Goal: Task Accomplishment & Management: Complete application form

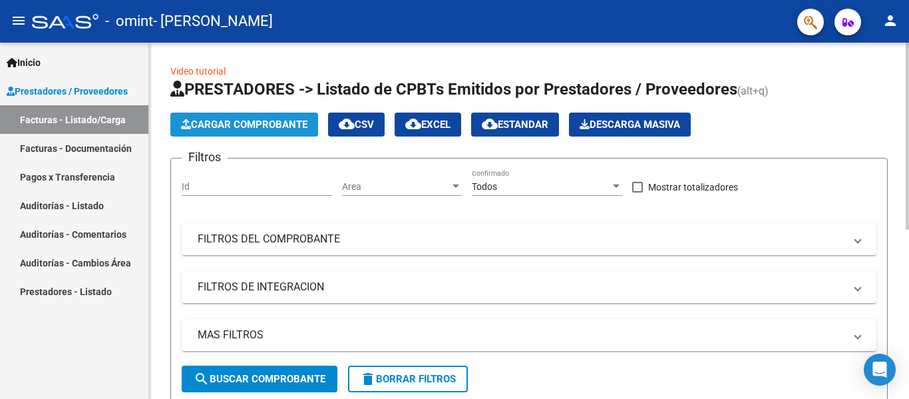
click at [218, 114] on button "Cargar Comprobante" at bounding box center [244, 124] width 148 height 24
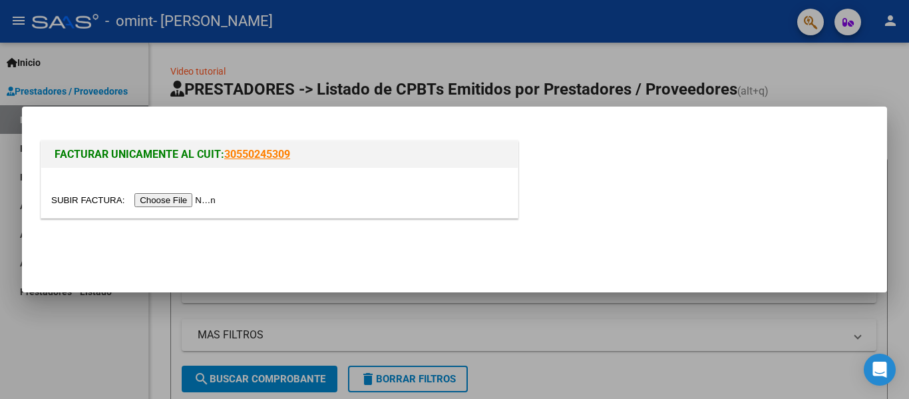
click at [194, 200] on input "file" at bounding box center [135, 200] width 168 height 14
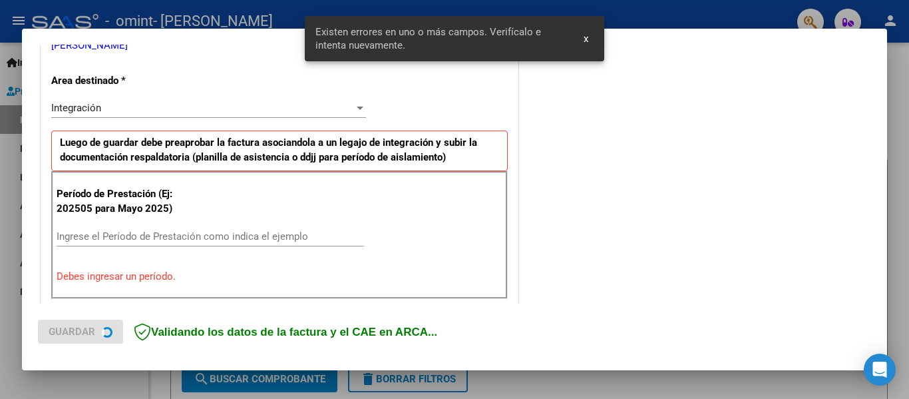
scroll to position [309, 0]
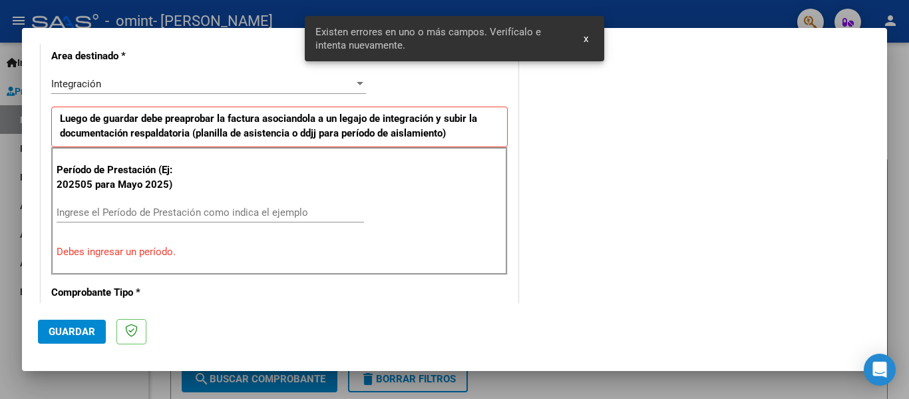
click at [230, 218] on div "Ingrese el Período de Prestación como indica el ejemplo" at bounding box center [210, 212] width 307 height 20
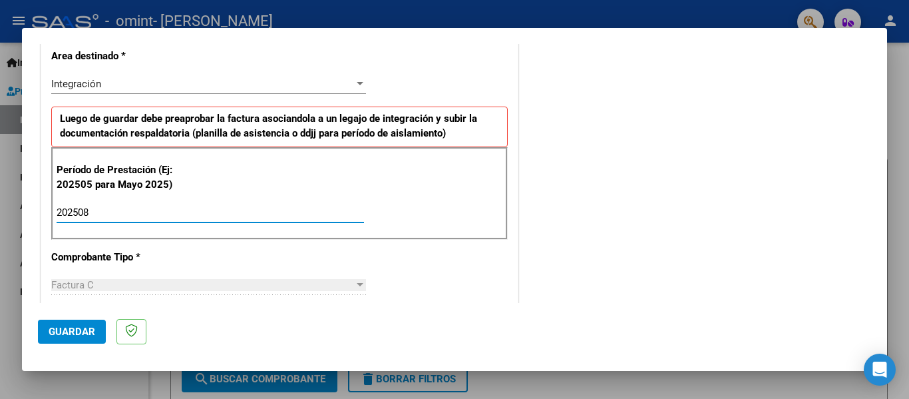
type input "202508"
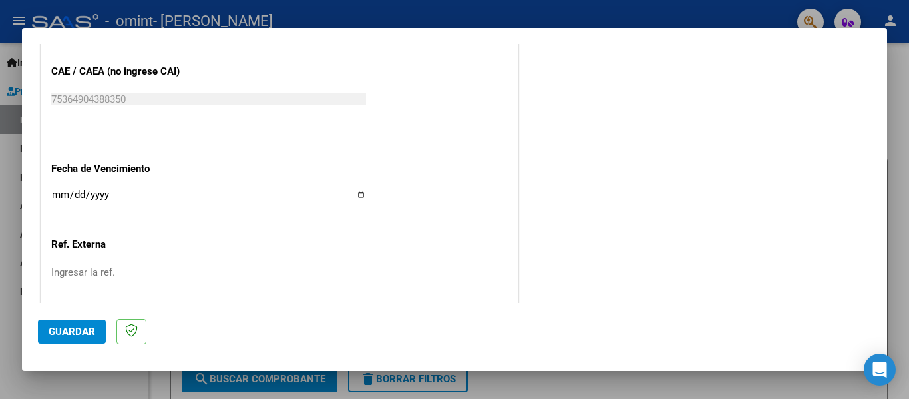
scroll to position [850, 0]
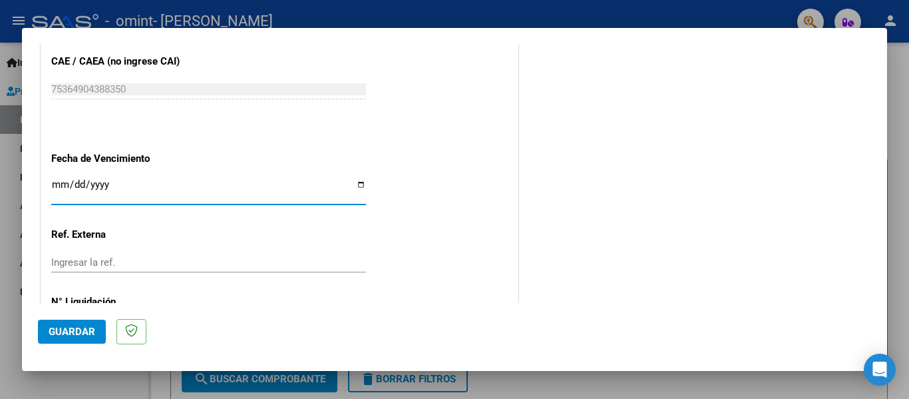
click at [351, 185] on input "Ingresar la fecha" at bounding box center [208, 189] width 315 height 21
click at [357, 185] on input "Ingresar la fecha" at bounding box center [208, 189] width 315 height 21
type input "[DATE]"
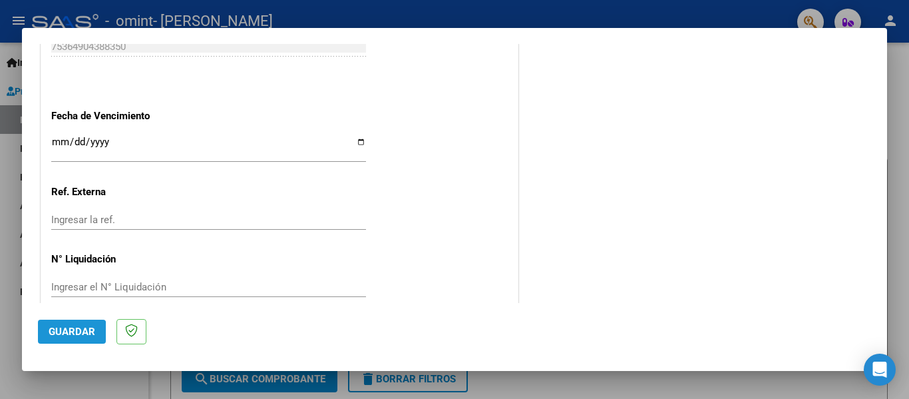
click at [57, 335] on span "Guardar" at bounding box center [72, 331] width 47 height 12
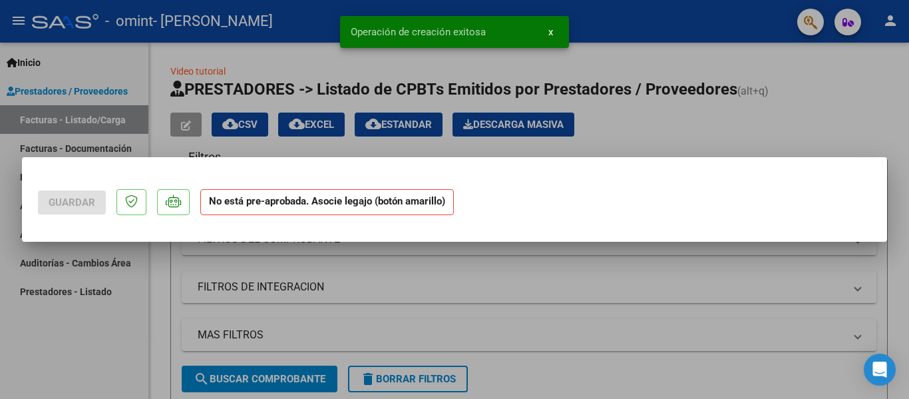
scroll to position [0, 0]
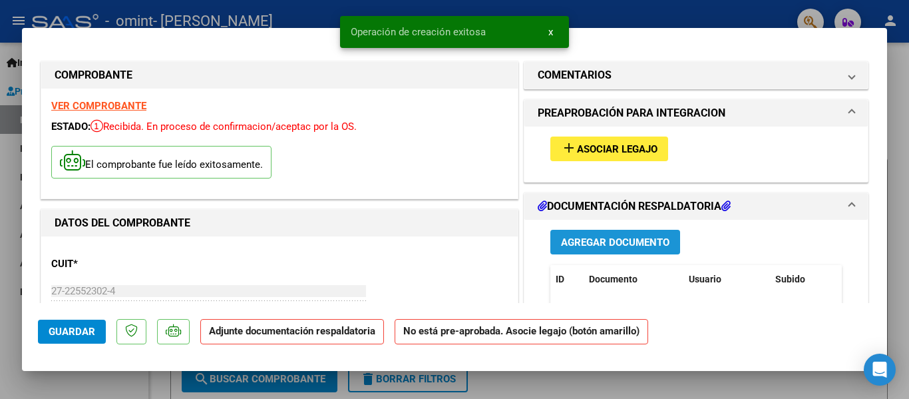
click at [586, 247] on span "Agregar Documento" at bounding box center [615, 242] width 108 height 12
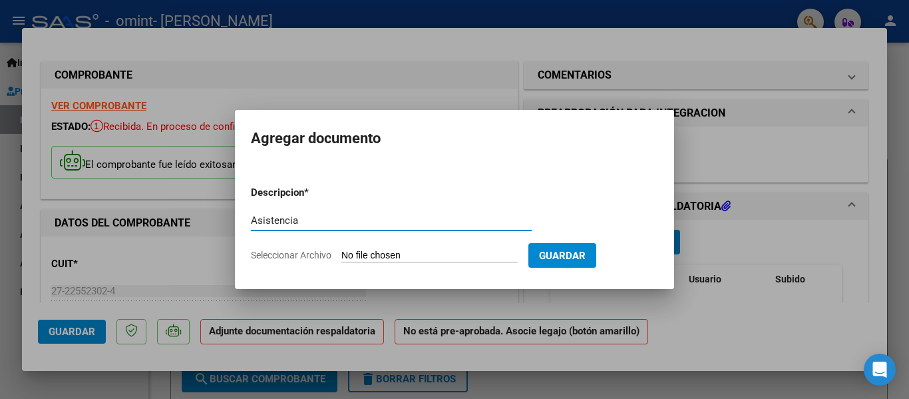
type input "Asistencia"
click at [389, 267] on form "Descripcion * Asistencia Escriba aquí una descripcion Seleccionar Archivo Guard…" at bounding box center [454, 223] width 407 height 97
click at [373, 257] on input "Seleccionar Archivo" at bounding box center [429, 255] width 176 height 13
type input "C:\fakepath\Asistencia.pdf"
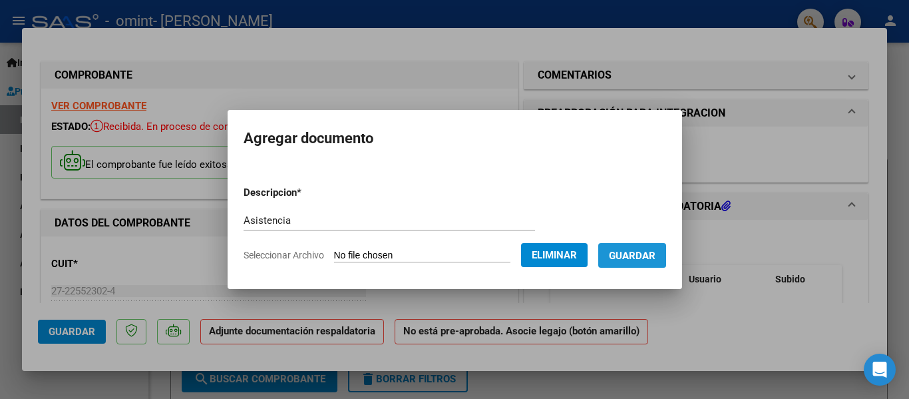
click at [653, 265] on button "Guardar" at bounding box center [632, 255] width 68 height 25
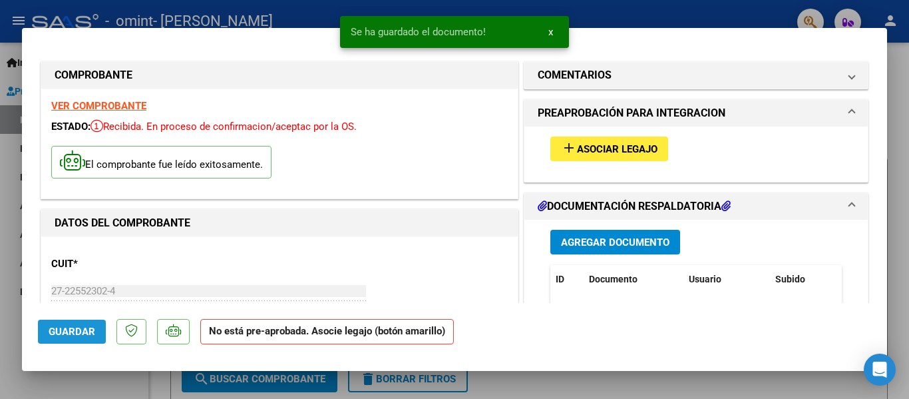
click at [80, 337] on span "Guardar" at bounding box center [72, 331] width 47 height 12
